Goal: Task Accomplishment & Management: Manage account settings

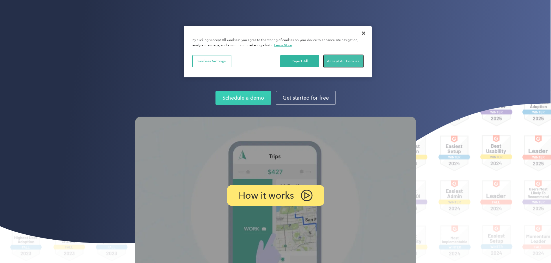
click at [341, 58] on button "Accept All Cookies" at bounding box center [343, 61] width 39 height 12
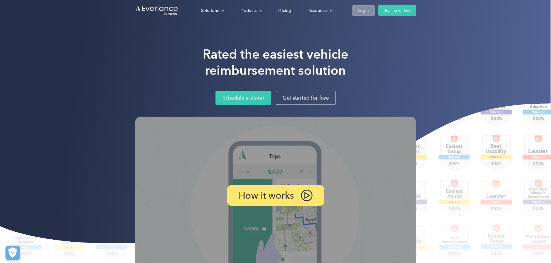
click at [375, 6] on link "Login" at bounding box center [363, 10] width 23 height 11
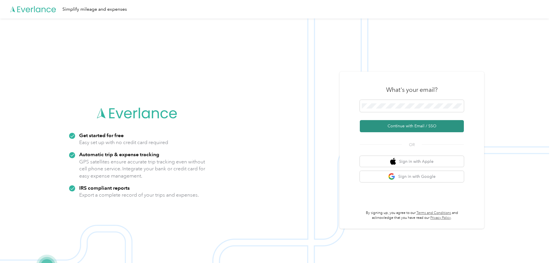
click at [431, 124] on button "Continue with Email / SSO" at bounding box center [412, 126] width 104 height 12
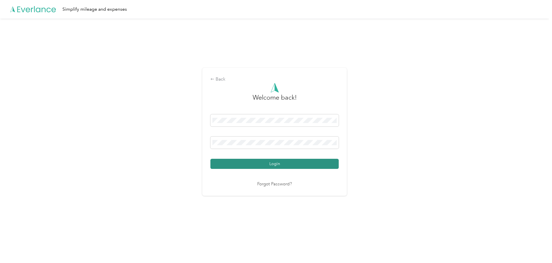
click at [283, 167] on button "Login" at bounding box center [274, 164] width 128 height 10
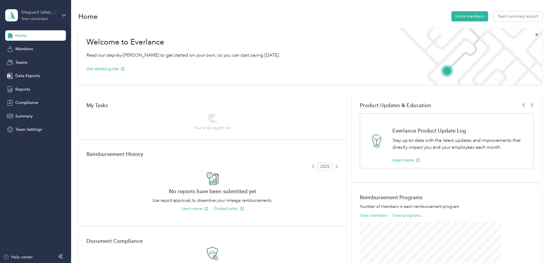
click at [37, 18] on div "Team dashboard" at bounding box center [34, 18] width 27 height 3
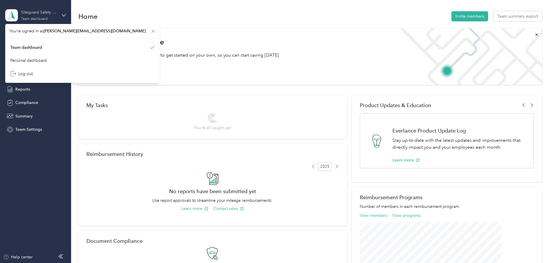
click at [37, 18] on div "Team dashboard" at bounding box center [34, 18] width 27 height 3
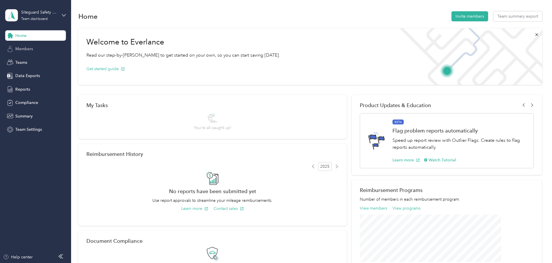
click at [36, 47] on div "Members" at bounding box center [35, 49] width 61 height 10
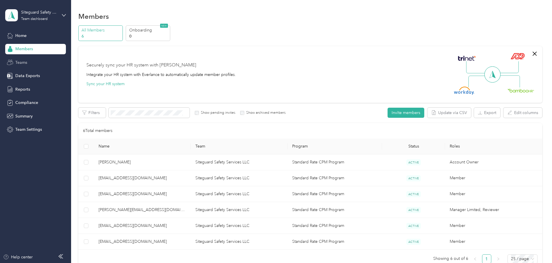
click at [41, 64] on div "Teams" at bounding box center [35, 62] width 61 height 10
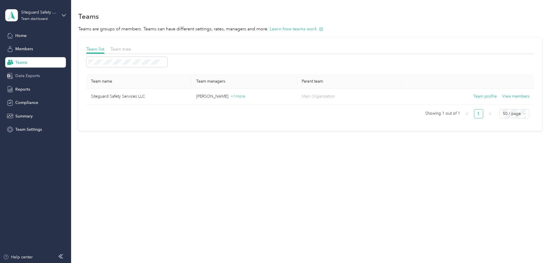
click at [36, 75] on span "Data Exports" at bounding box center [27, 76] width 25 height 6
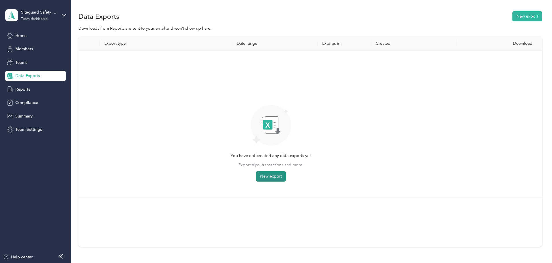
click at [286, 174] on button "New export" at bounding box center [271, 176] width 30 height 10
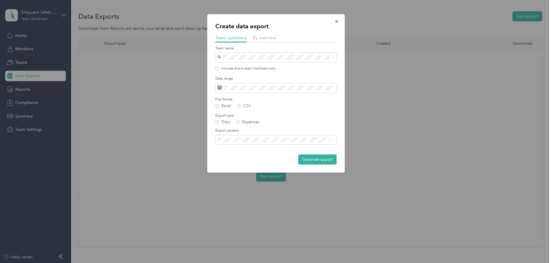
click at [304, 157] on li "Summary and full trips list" at bounding box center [275, 159] width 121 height 10
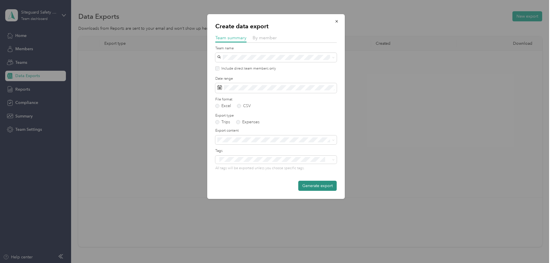
click at [323, 187] on button "Generate export" at bounding box center [317, 186] width 38 height 10
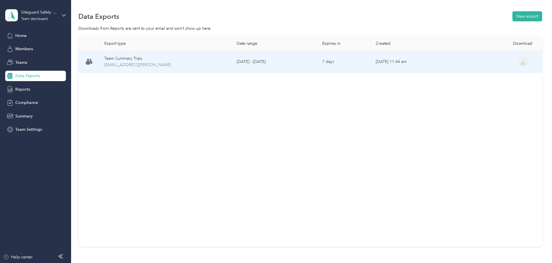
click at [521, 62] on icon "button" at bounding box center [523, 62] width 5 height 5
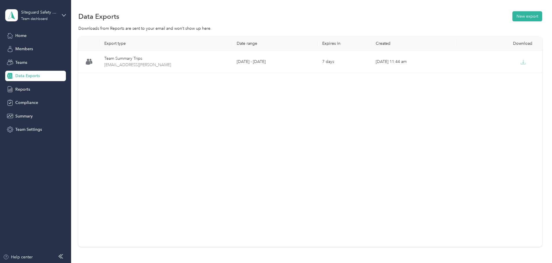
click at [21, 75] on span "Data Exports" at bounding box center [27, 76] width 25 height 6
click at [512, 17] on button "New export" at bounding box center [527, 16] width 30 height 10
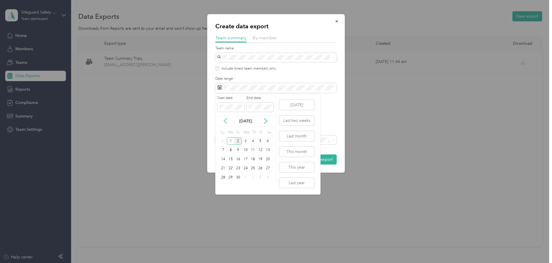
click at [226, 123] on icon at bounding box center [225, 121] width 3 height 5
click at [262, 140] on div "1" at bounding box center [261, 141] width 8 height 7
click at [269, 179] on div "30" at bounding box center [268, 177] width 8 height 7
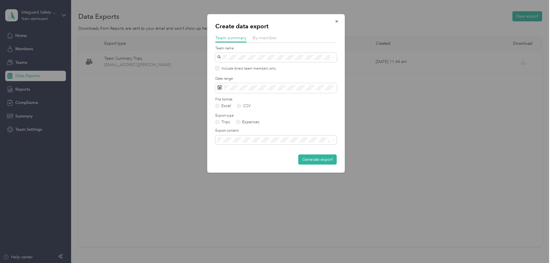
click at [303, 158] on div "Summary and full trips list" at bounding box center [275, 160] width 113 height 6
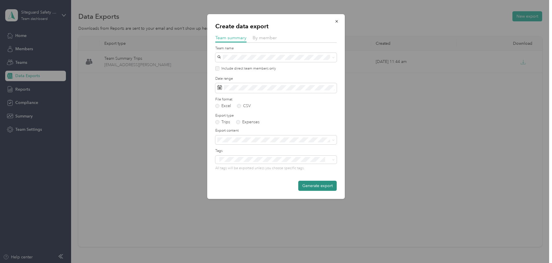
click at [327, 184] on button "Generate export" at bounding box center [317, 186] width 38 height 10
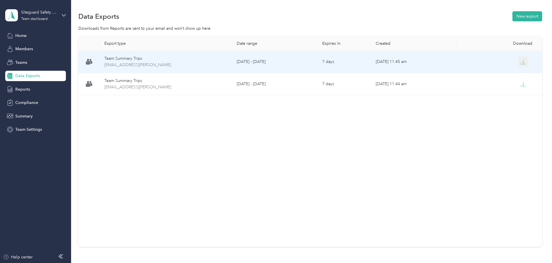
click at [518, 65] on button "button" at bounding box center [523, 62] width 10 height 10
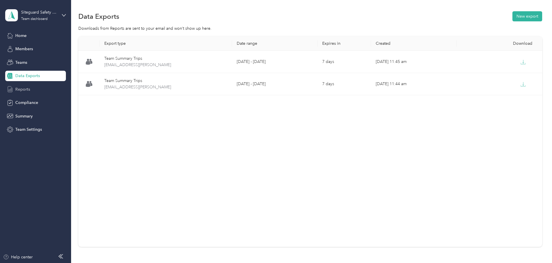
click at [23, 85] on div "Reports" at bounding box center [35, 89] width 61 height 10
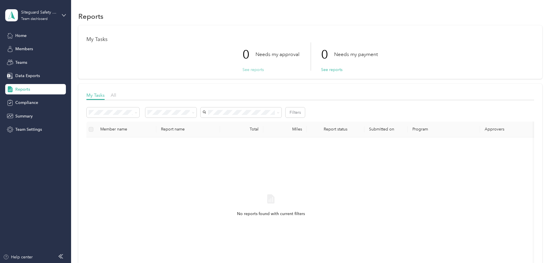
click at [249, 69] on button "See reports" at bounding box center [253, 70] width 21 height 6
click at [32, 118] on span "Summary" at bounding box center [23, 116] width 17 height 6
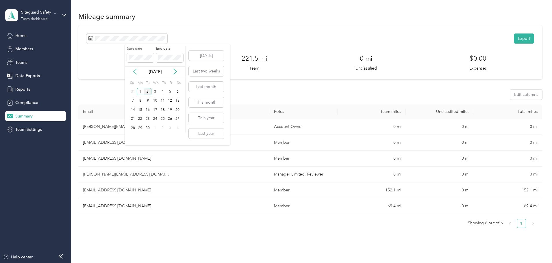
click at [135, 70] on icon at bounding box center [135, 71] width 3 height 5
click at [169, 91] on div "1" at bounding box center [170, 91] width 8 height 7
click at [177, 128] on div "30" at bounding box center [178, 128] width 8 height 7
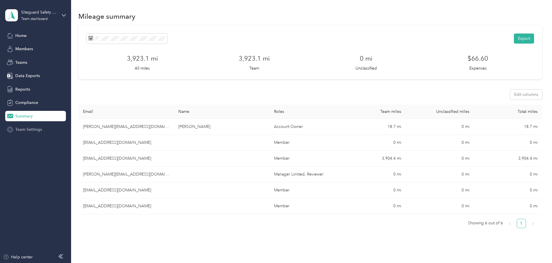
click at [34, 130] on span "Team Settings" at bounding box center [28, 130] width 27 height 6
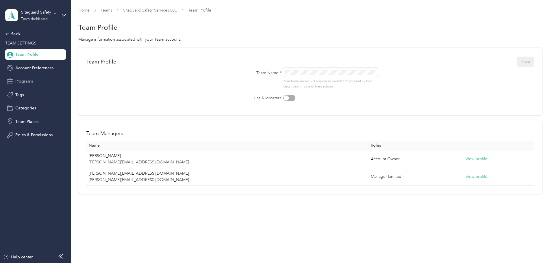
click at [32, 84] on span "Programs" at bounding box center [24, 81] width 18 height 6
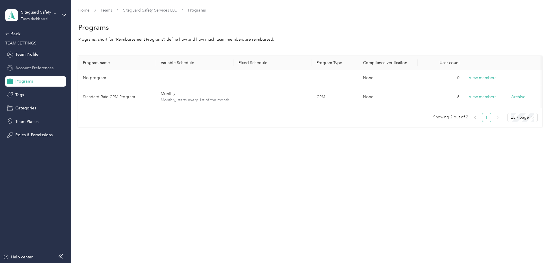
click at [24, 66] on span "Account Preferences" at bounding box center [34, 68] width 38 height 6
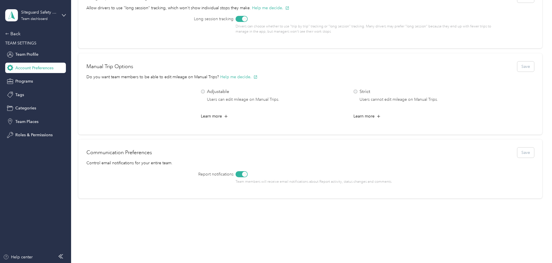
scroll to position [203, 0]
click at [30, 52] on span "Team Profile" at bounding box center [26, 54] width 23 height 6
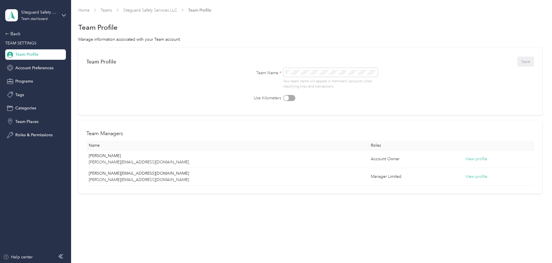
click at [20, 29] on div "Siteguard Safety Services LLC Team dashboard Back TEAM SETTINGS Team Profile Ac…" at bounding box center [35, 70] width 61 height 140
click at [20, 33] on div "Back" at bounding box center [34, 33] width 58 height 7
